Goal: Task Accomplishment & Management: Complete application form

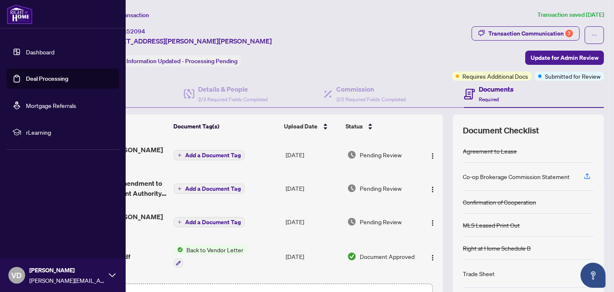
click at [48, 52] on link "Dashboard" at bounding box center [40, 52] width 28 height 8
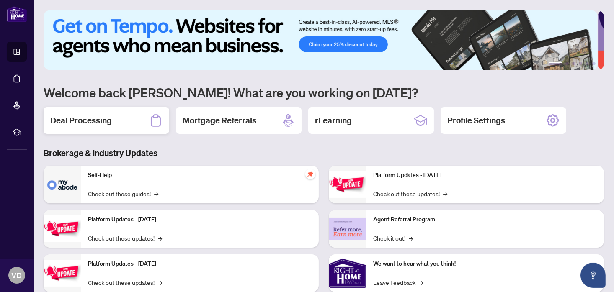
click at [119, 121] on div "Deal Processing" at bounding box center [107, 120] width 126 height 27
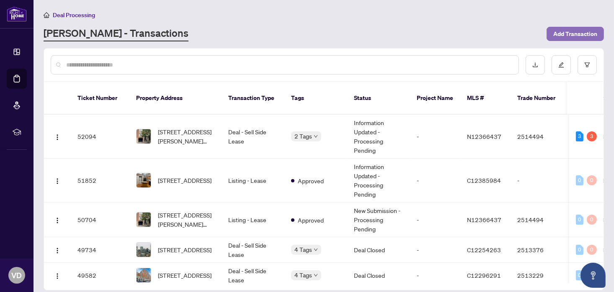
click at [572, 33] on span "Add Transaction" at bounding box center [575, 33] width 44 height 13
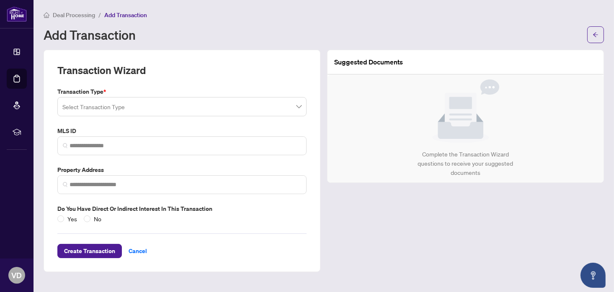
click at [106, 104] on input "search" at bounding box center [178, 108] width 232 height 18
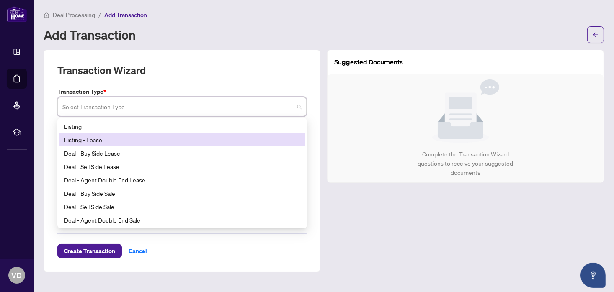
click at [75, 140] on div "Listing - Lease" at bounding box center [182, 139] width 236 height 9
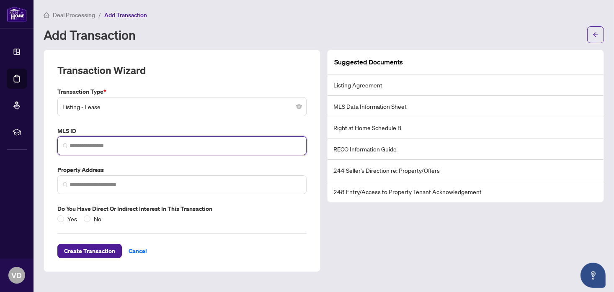
click at [112, 146] on input "search" at bounding box center [186, 146] width 232 height 9
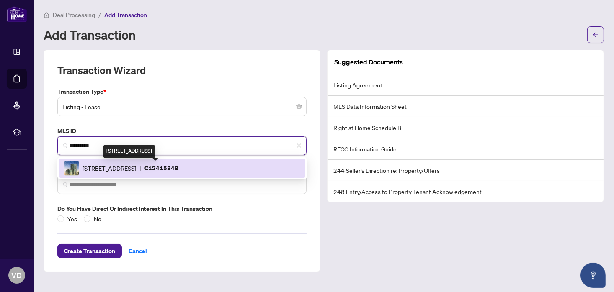
click at [132, 168] on span "19 Grand Trunk Cres, Toronto, Ontario M5J 3A3, Canada" at bounding box center [110, 168] width 54 height 9
type input "*********"
type input "**********"
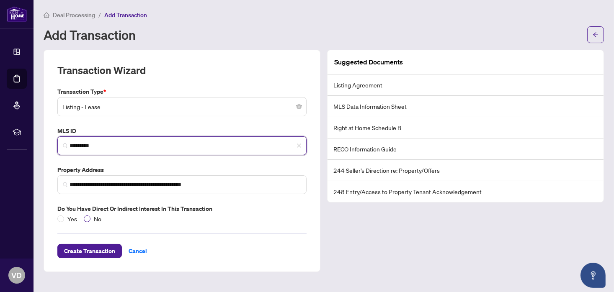
type input "*********"
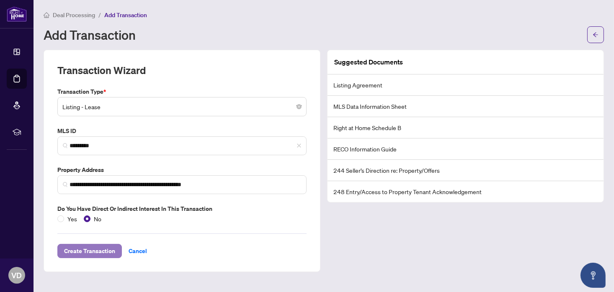
click at [86, 252] on span "Create Transaction" at bounding box center [89, 251] width 51 height 13
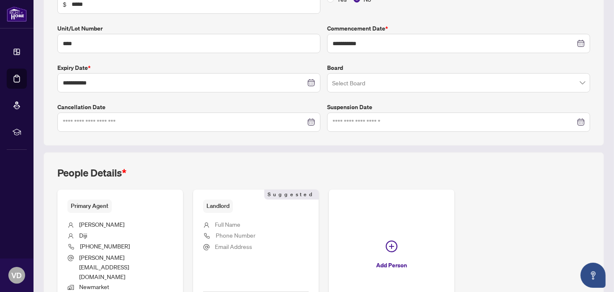
scroll to position [222, 0]
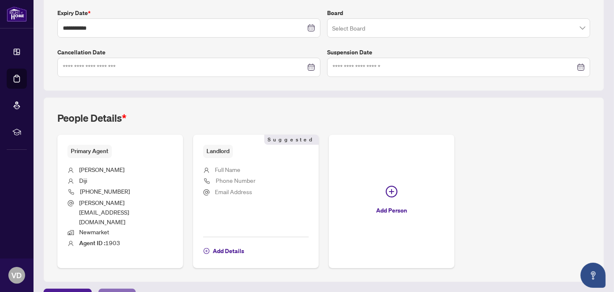
click at [108, 290] on span "Next Tab" at bounding box center [117, 296] width 24 height 13
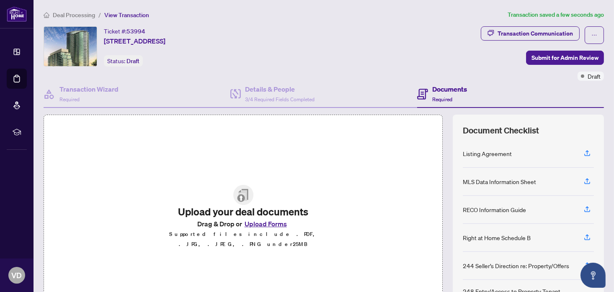
click at [259, 228] on button "Upload Forms" at bounding box center [265, 224] width 47 height 11
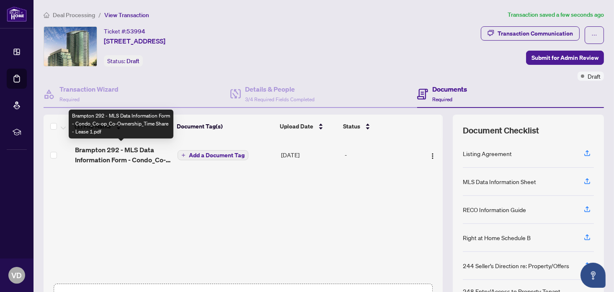
click at [108, 148] on span "Brampton 292 - MLS Data Information Form - Condo_Co-op_Co-Ownership_Time Share …" at bounding box center [123, 155] width 96 height 20
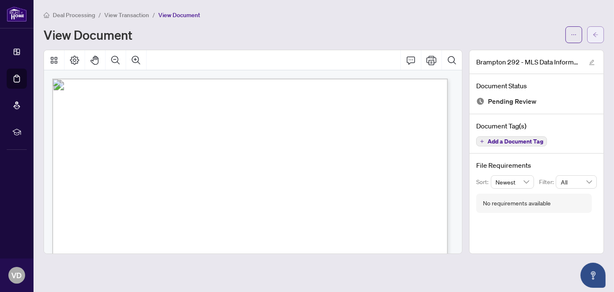
click at [595, 36] on icon "arrow-left" at bounding box center [596, 35] width 6 height 6
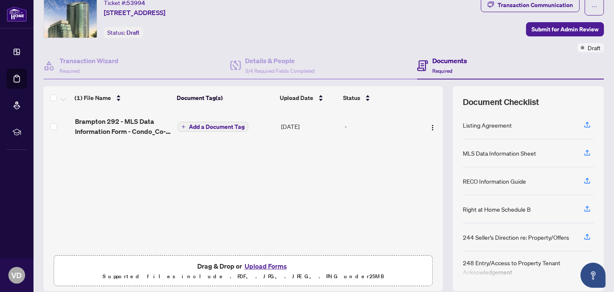
scroll to position [57, 0]
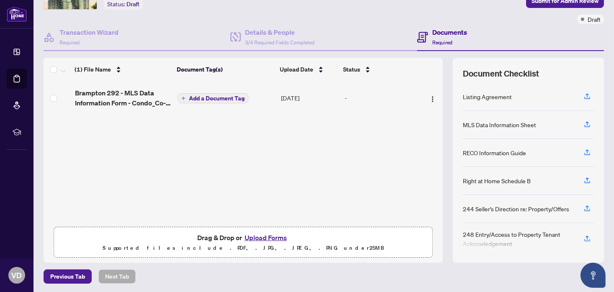
click at [258, 236] on button "Upload Forms" at bounding box center [265, 238] width 47 height 11
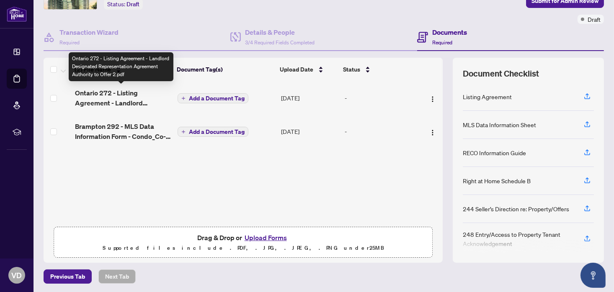
click at [123, 93] on span "Ontario 272 - Listing Agreement - Landlord Designated Representation Agreement …" at bounding box center [123, 98] width 96 height 20
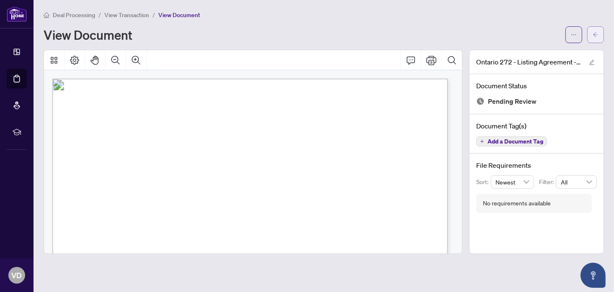
click at [595, 36] on icon "arrow-left" at bounding box center [596, 35] width 6 height 6
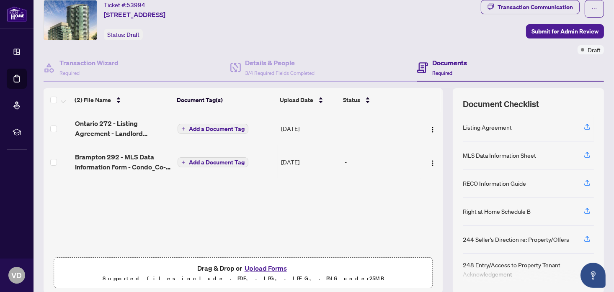
scroll to position [57, 0]
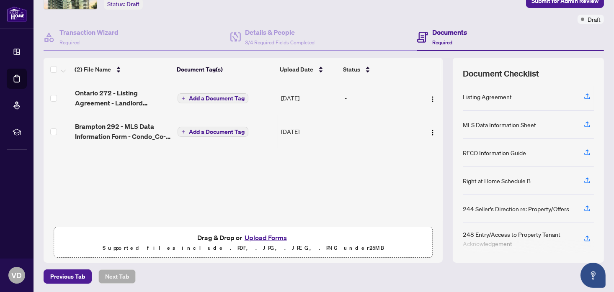
click at [254, 237] on button "Upload Forms" at bounding box center [265, 238] width 47 height 11
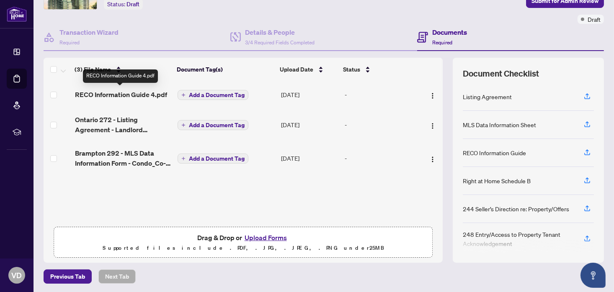
click at [105, 90] on span "RECO Information Guide 4.pdf" at bounding box center [121, 95] width 92 height 10
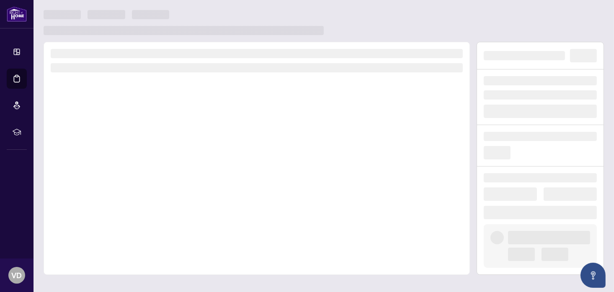
click at [105, 90] on div at bounding box center [257, 158] width 427 height 233
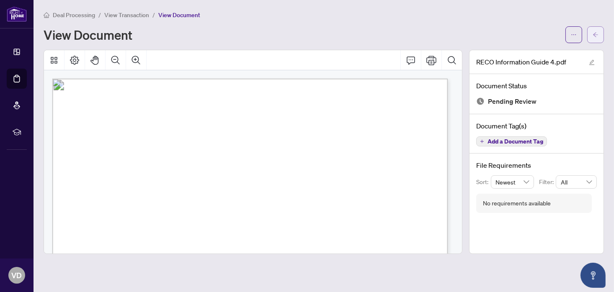
click at [596, 33] on icon "arrow-left" at bounding box center [595, 34] width 5 height 5
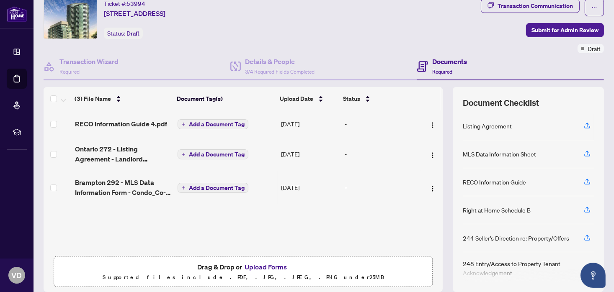
scroll to position [57, 0]
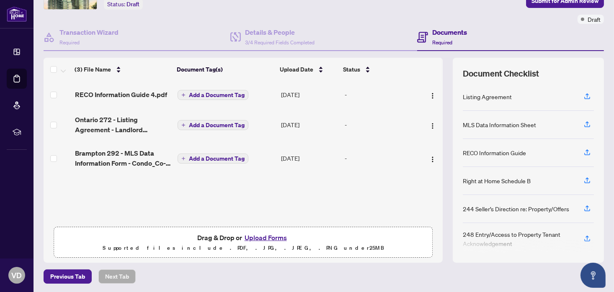
click at [263, 238] on button "Upload Forms" at bounding box center [265, 238] width 47 height 11
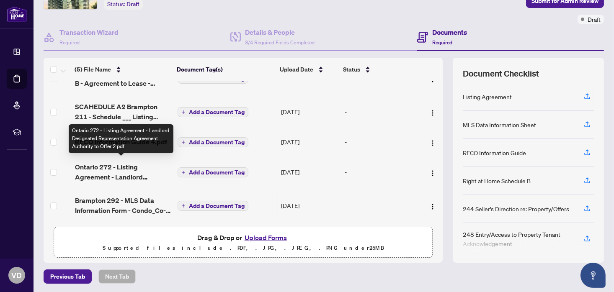
scroll to position [0, 0]
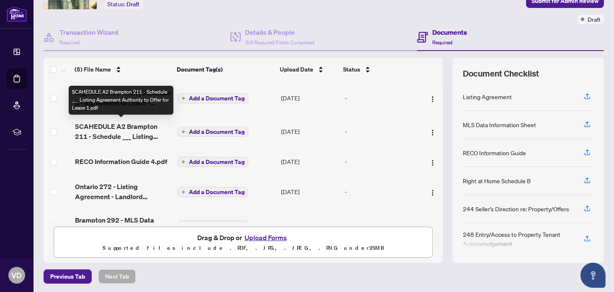
click at [113, 124] on span "SCAHEDULE A2 Brampton 211 - Schedule ___ Listing Agreement Authority to Offer f…" at bounding box center [123, 132] width 96 height 20
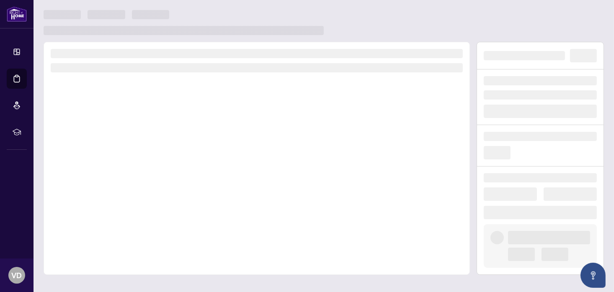
click at [113, 124] on div at bounding box center [257, 158] width 427 height 233
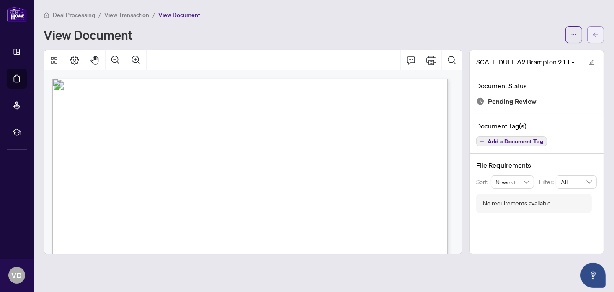
click at [596, 32] on icon "arrow-left" at bounding box center [596, 35] width 6 height 6
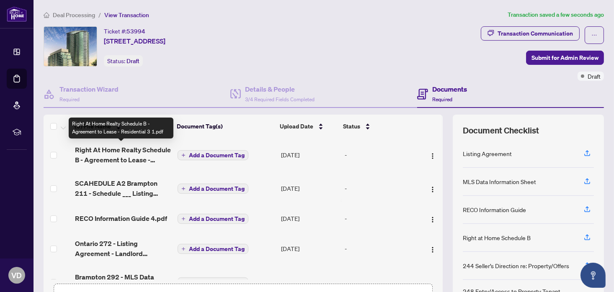
click at [130, 154] on span "Right At Home Realty Schedule B - Agreement to Lease - Residential 3 1.pdf" at bounding box center [123, 155] width 96 height 20
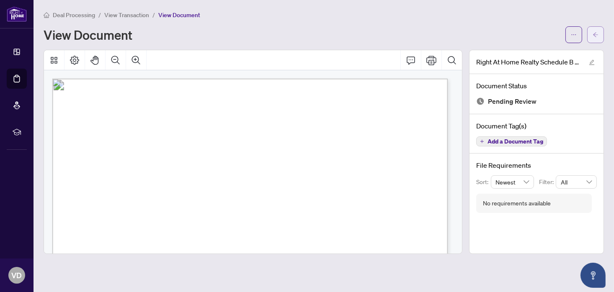
click at [595, 35] on icon "arrow-left" at bounding box center [596, 35] width 6 height 6
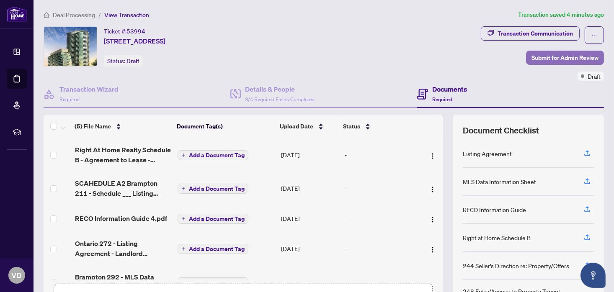
click at [556, 57] on span "Submit for Admin Review" at bounding box center [565, 57] width 67 height 13
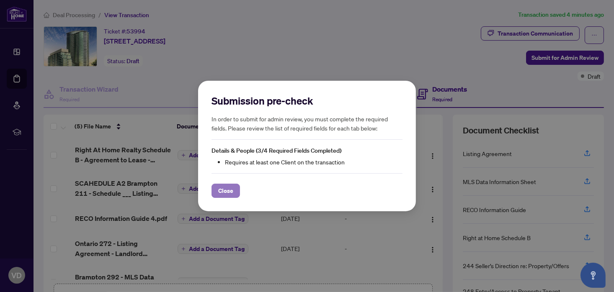
click at [230, 191] on span "Close" at bounding box center [225, 190] width 15 height 13
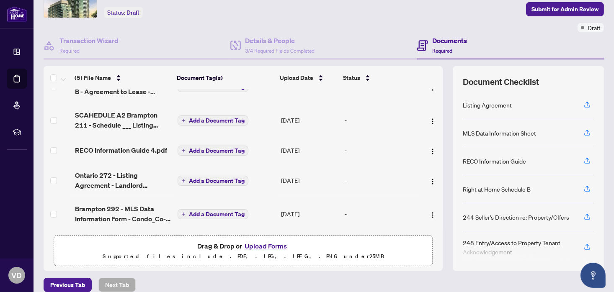
scroll to position [57, 0]
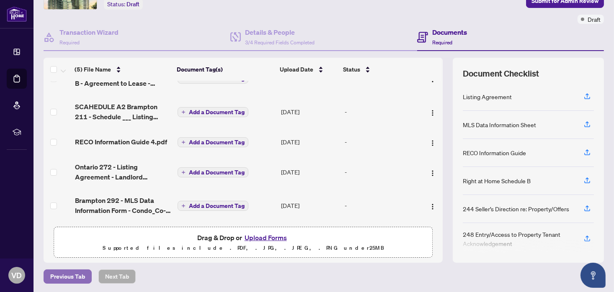
click at [64, 274] on span "Previous Tab" at bounding box center [67, 276] width 35 height 13
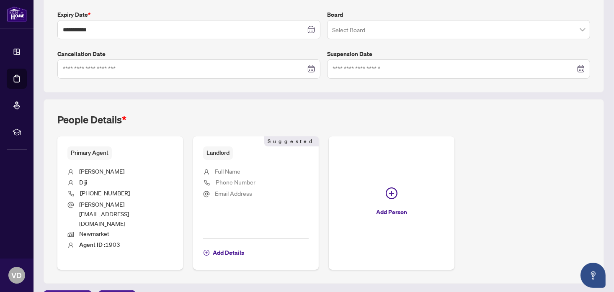
scroll to position [222, 0]
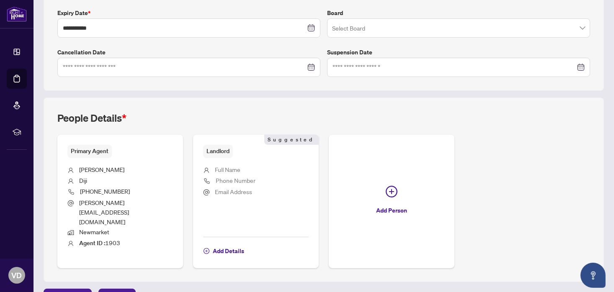
click at [248, 167] on li "Full Name" at bounding box center [256, 170] width 106 height 11
click at [222, 245] on span "Add Details" at bounding box center [228, 251] width 31 height 13
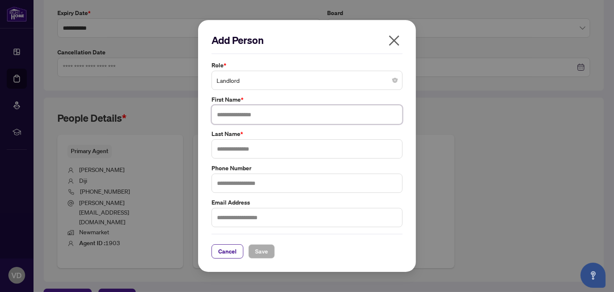
click at [253, 114] on input "text" at bounding box center [307, 114] width 191 height 19
type input "********"
click at [252, 152] on input "text" at bounding box center [307, 149] width 191 height 19
type input "*"
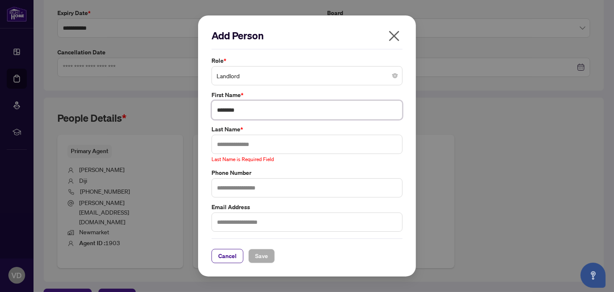
click at [217, 116] on input "********" at bounding box center [307, 110] width 191 height 19
type input "**********"
click at [264, 143] on input "text" at bounding box center [307, 144] width 191 height 19
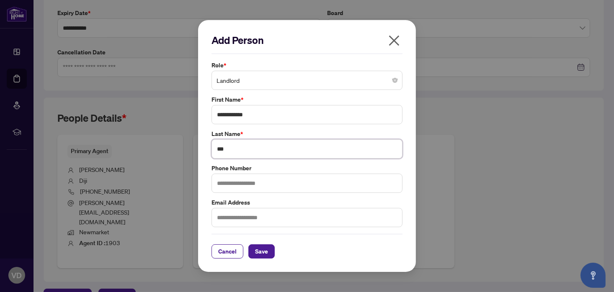
type input "***"
click at [406, 135] on div "**********" at bounding box center [307, 146] width 218 height 252
click at [260, 253] on span "Save" at bounding box center [261, 251] width 13 height 13
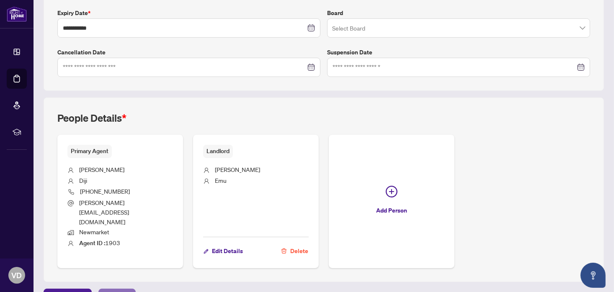
click at [110, 290] on span "Next Tab" at bounding box center [117, 296] width 24 height 13
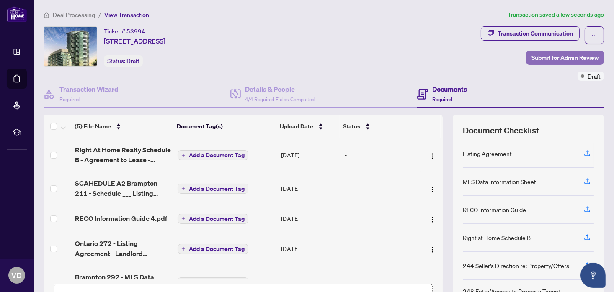
click at [551, 59] on span "Submit for Admin Review" at bounding box center [565, 57] width 67 height 13
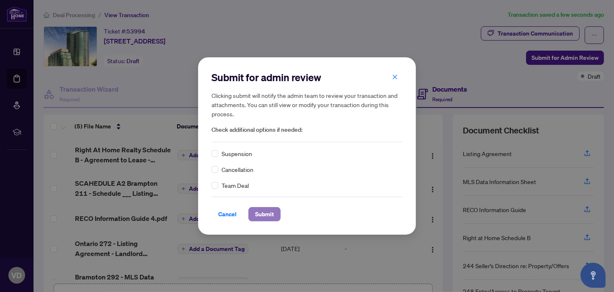
click at [264, 215] on span "Submit" at bounding box center [264, 214] width 19 height 13
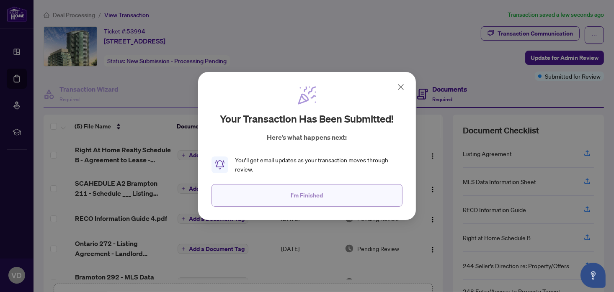
click at [311, 198] on span "I'm Finished" at bounding box center [307, 195] width 32 height 13
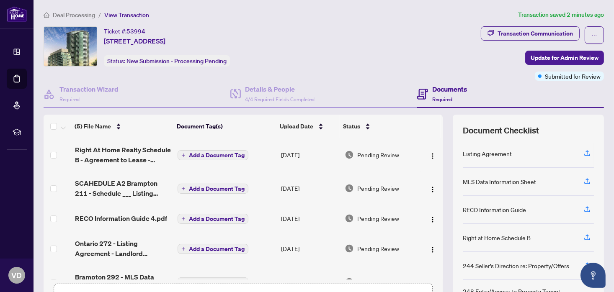
scroll to position [4, 0]
